Goal: Information Seeking & Learning: Understand process/instructions

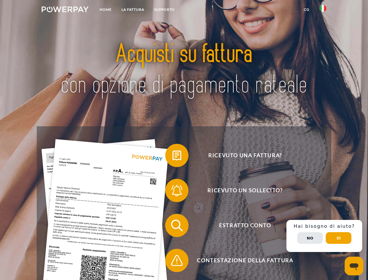
click at [65, 10] on img at bounding box center [65, 9] width 47 height 6
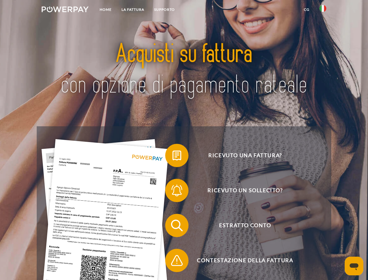
click at [323, 10] on img at bounding box center [322, 8] width 7 height 7
click at [307, 10] on link "CG" at bounding box center [306, 9] width 15 height 10
click at [173, 157] on span at bounding box center [168, 155] width 29 height 29
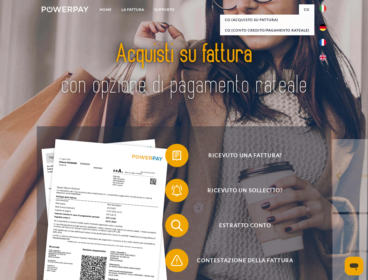
click at [173, 191] on div "Ricevuto una fattura? Ricevuto un sollecito? Estratto conto indietro" at bounding box center [184, 242] width 294 height 233
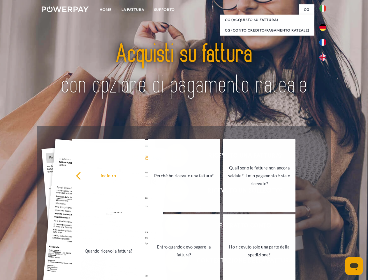
click at [173, 226] on link "Entro quando devo pagare la fattura?" at bounding box center [184, 250] width 73 height 73
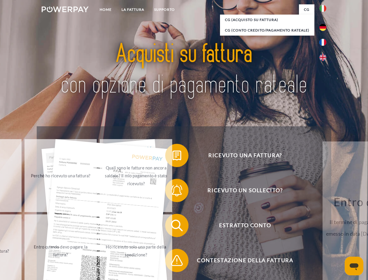
click at [173, 261] on span at bounding box center [168, 260] width 29 height 29
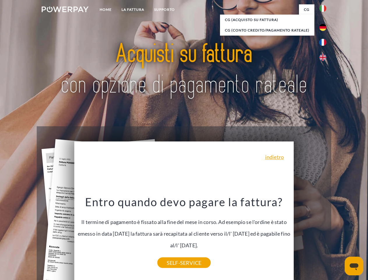
click at [324, 236] on div "Ricevuto una fattura? Ricevuto un sollecito? Estratto conto indietro" at bounding box center [184, 242] width 294 height 233
click at [310, 237] on span "Estratto conto" at bounding box center [245, 225] width 143 height 23
click at [339, 238] on header "Home LA FATTURA [GEOGRAPHIC_DATA]" at bounding box center [184, 201] width 368 height 403
